Goal: Find specific fact: Find specific page/section

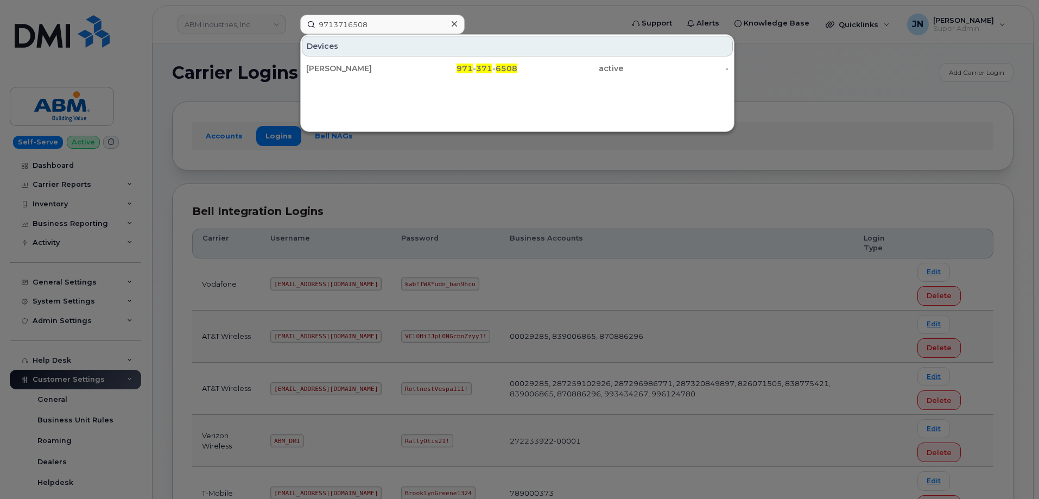
scroll to position [166, 0]
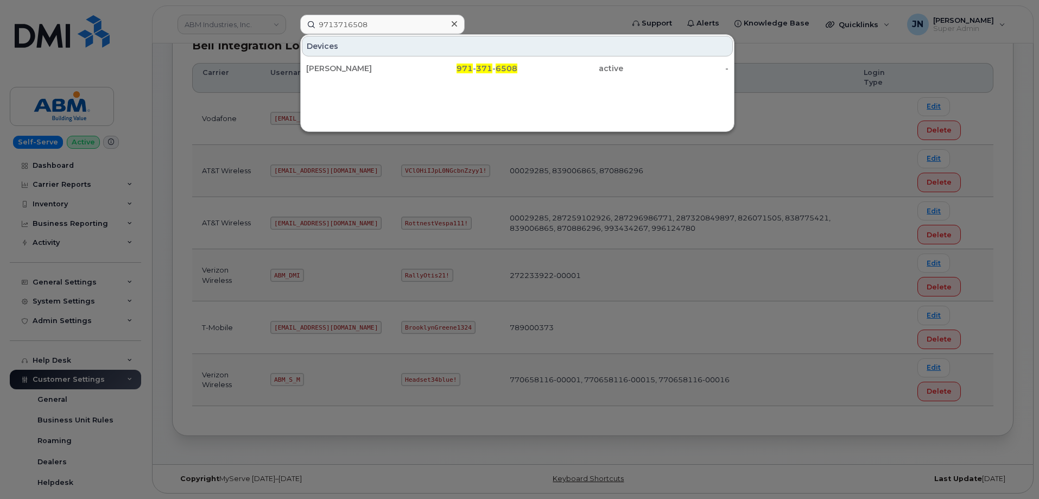
click at [214, 102] on div at bounding box center [519, 249] width 1039 height 499
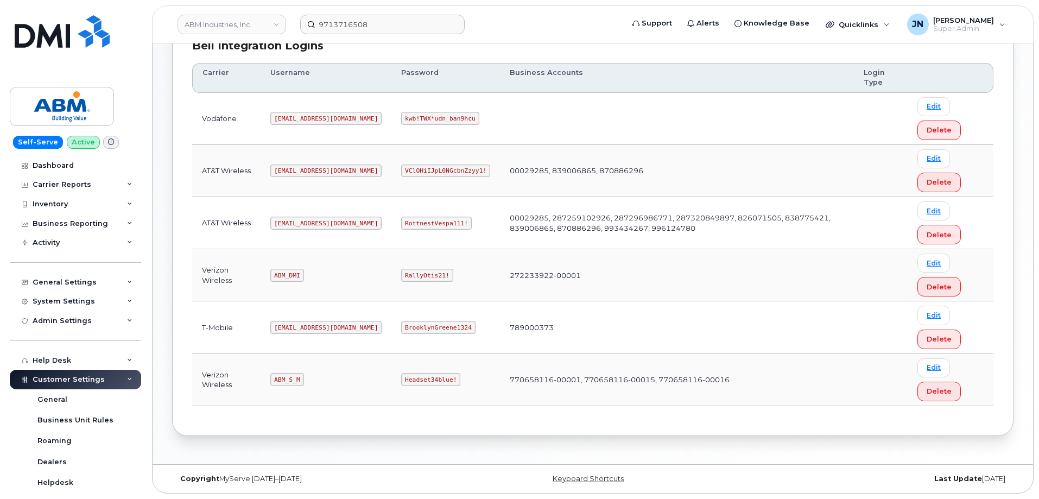
click at [301, 223] on code "[EMAIL_ADDRESS][DOMAIN_NAME]" at bounding box center [325, 223] width 111 height 13
copy code "[EMAIL_ADDRESS][DOMAIN_NAME]"
click at [401, 223] on code "RottnestVespa111!" at bounding box center [436, 223] width 71 height 13
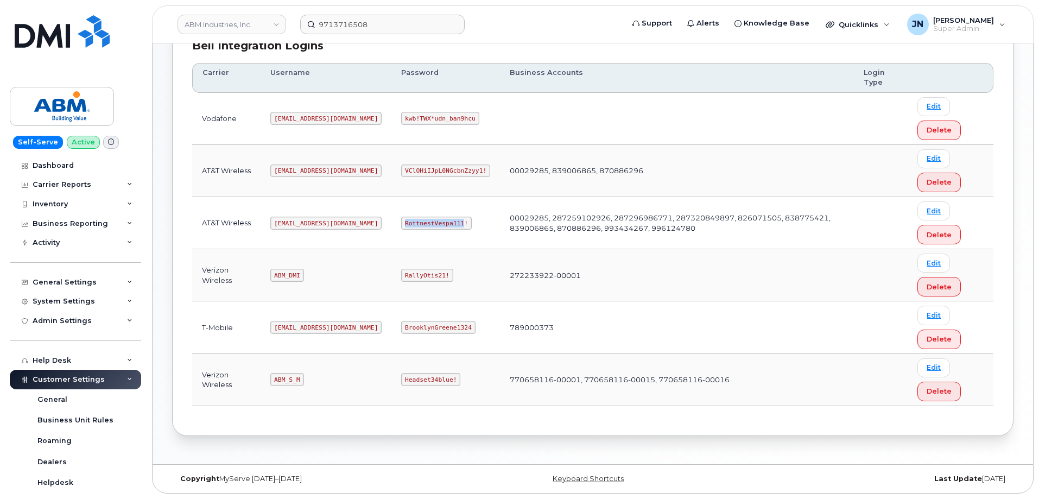
click at [401, 223] on code "RottnestVespa111!" at bounding box center [436, 223] width 71 height 13
copy code "RottnestVespa111!"
click at [286, 219] on code "[EMAIL_ADDRESS][DOMAIN_NAME]" at bounding box center [325, 223] width 111 height 13
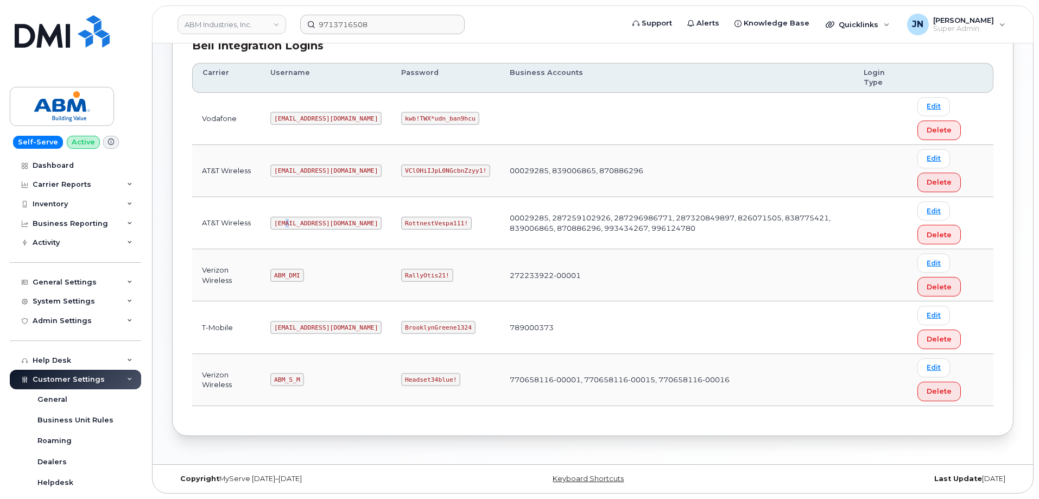
click at [290, 222] on code "[EMAIL_ADDRESS][DOMAIN_NAME]" at bounding box center [325, 223] width 111 height 13
copy code "[EMAIL_ADDRESS][DOMAIN_NAME]"
click at [401, 219] on code "RottnestVespa111!" at bounding box center [436, 223] width 71 height 13
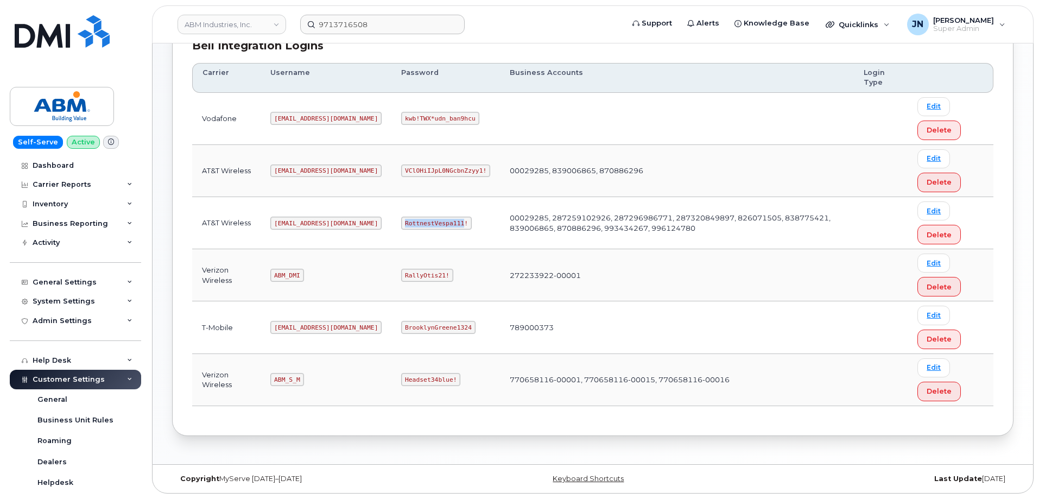
click at [401, 219] on code "RottnestVespa111!" at bounding box center [436, 223] width 71 height 13
copy code "RottnestVespa111!"
click at [295, 382] on code "ABM_S_M" at bounding box center [286, 379] width 33 height 13
click at [295, 381] on code "ABM_S_M" at bounding box center [286, 379] width 33 height 13
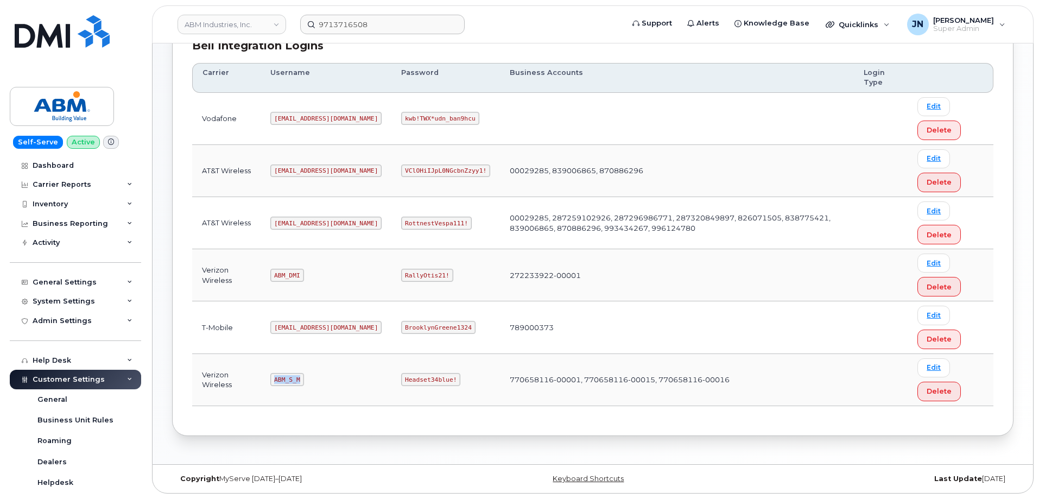
copy code "ABM_S_M"
click at [401, 378] on code "Headset34blue!" at bounding box center [430, 379] width 59 height 13
copy code "Headset34blue!"
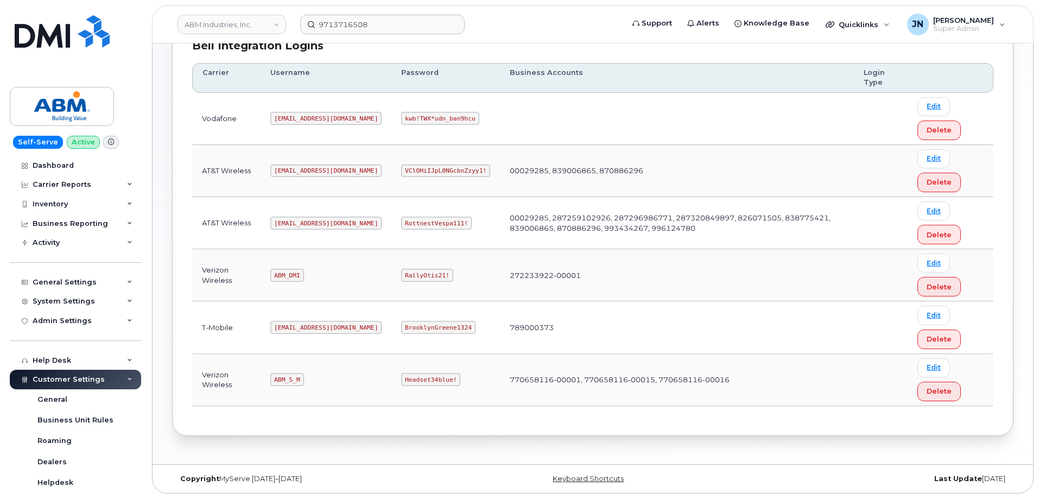
click at [293, 276] on code "ABM_DMI" at bounding box center [286, 275] width 33 height 13
copy code "ABM_DMI"
click at [401, 275] on code "RallyOtis21!" at bounding box center [427, 275] width 52 height 13
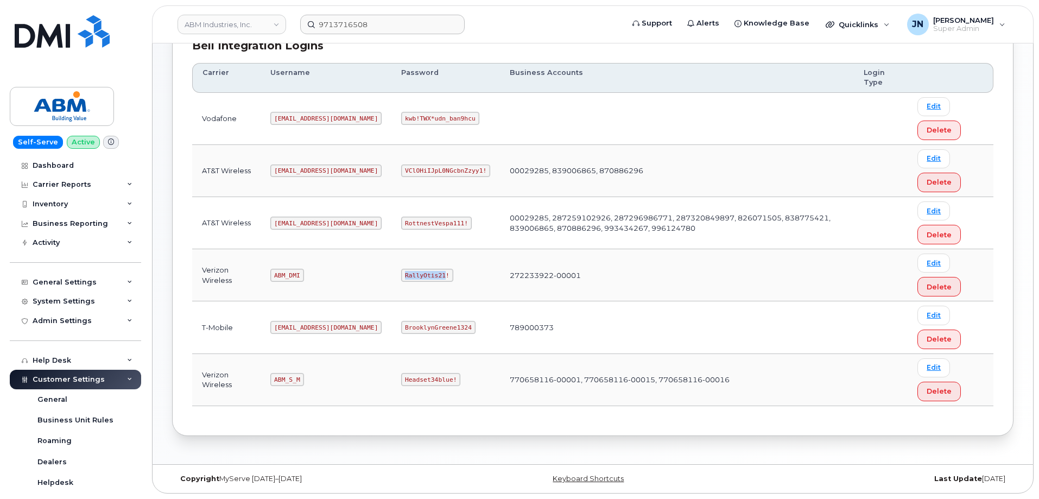
click at [401, 275] on code "RallyOtis21!" at bounding box center [427, 275] width 52 height 13
copy code "RallyOtis21!"
click at [293, 382] on code "ABM_S_M" at bounding box center [286, 379] width 33 height 13
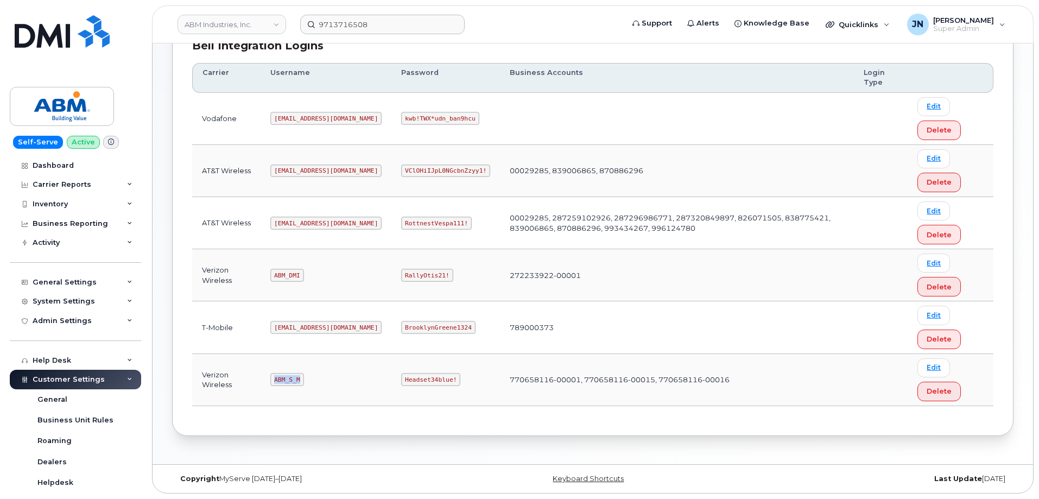
click at [293, 382] on code "ABM_S_M" at bounding box center [286, 379] width 33 height 13
copy code "ABM_S_M"
click at [401, 376] on code "Headset34blue!" at bounding box center [430, 379] width 59 height 13
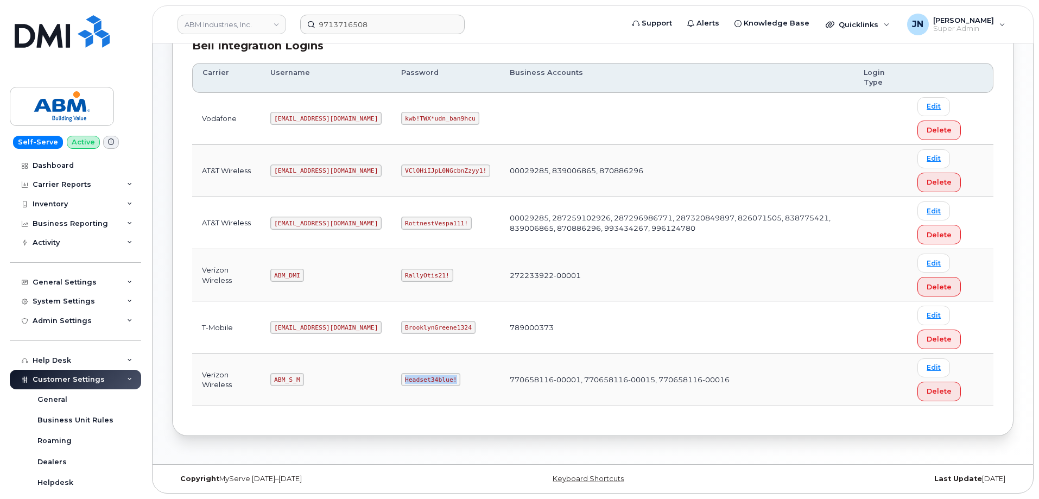
copy code "Headset34blue!"
click at [296, 224] on code "[EMAIL_ADDRESS][DOMAIN_NAME]" at bounding box center [325, 223] width 111 height 13
click at [292, 379] on code "ABM_S_M" at bounding box center [286, 379] width 33 height 13
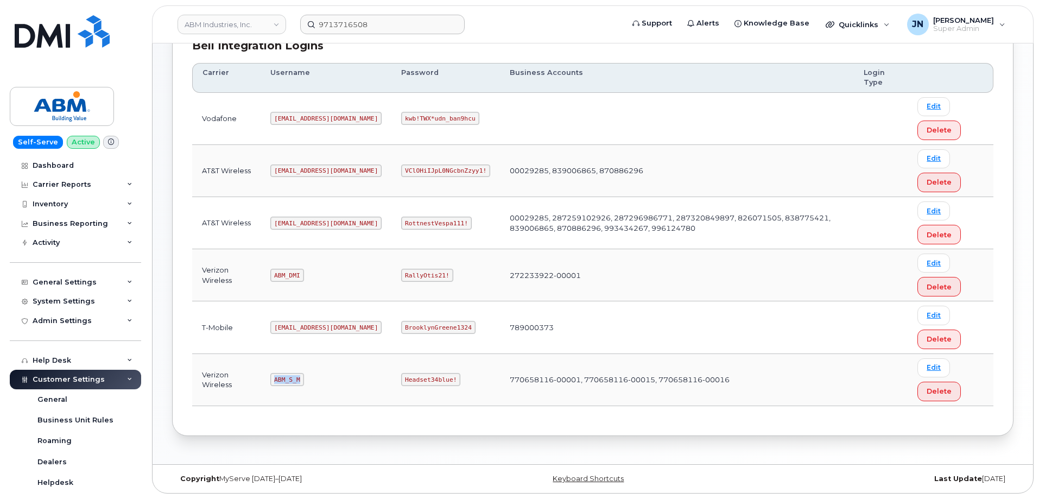
click at [292, 379] on code "ABM_S_M" at bounding box center [286, 379] width 33 height 13
